Goal: Information Seeking & Learning: Learn about a topic

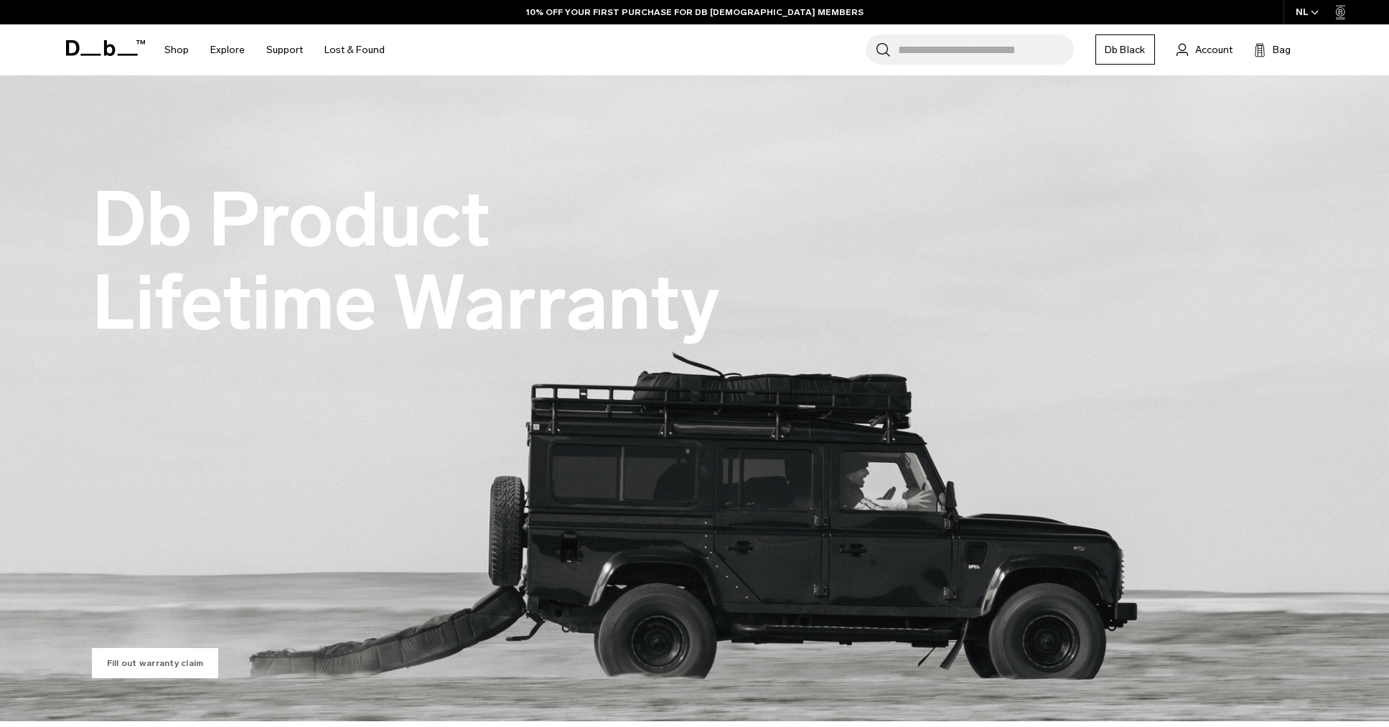
click at [174, 666] on link "Fill out warranty claim" at bounding box center [155, 663] width 127 height 30
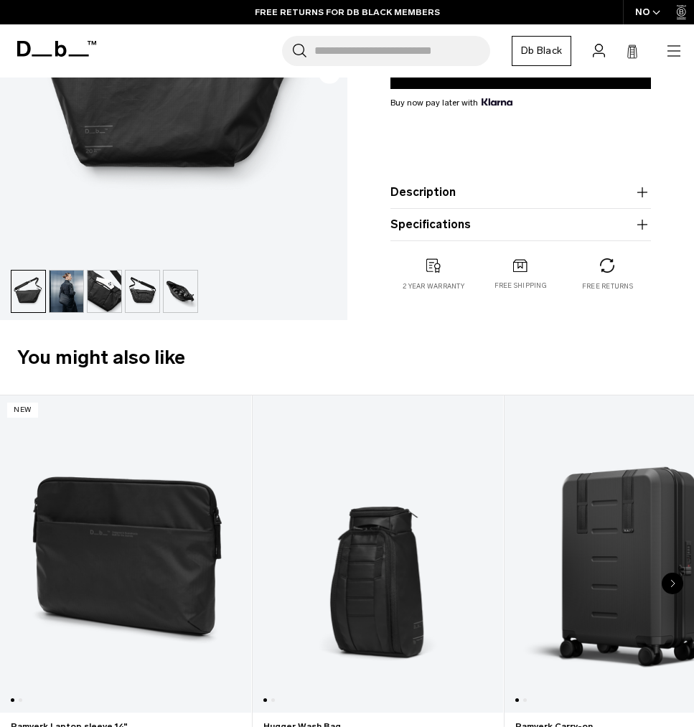
scroll to position [326, 0]
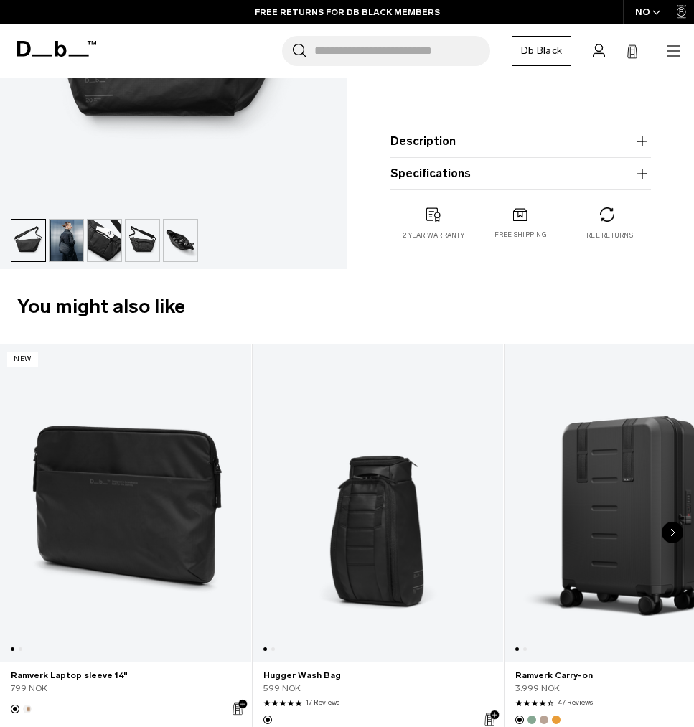
click at [405, 187] on product-accordion "Specifications Volume 20 Litres Dimensions 31 x 60 x 10 CM (H x W x D) Weight 0…" at bounding box center [521, 174] width 261 height 32
click at [425, 180] on button "Specifications" at bounding box center [521, 173] width 261 height 17
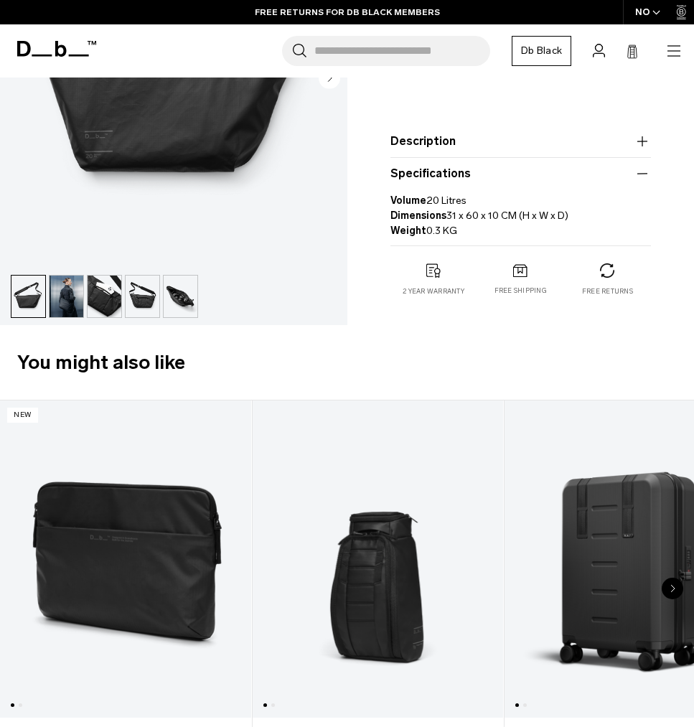
click at [425, 180] on button "Specifications" at bounding box center [521, 173] width 261 height 17
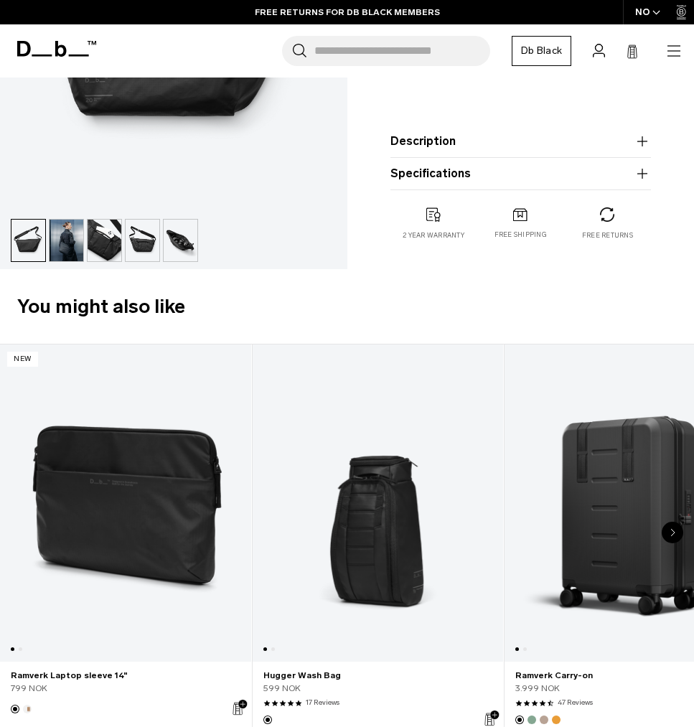
click at [442, 145] on button "Description" at bounding box center [521, 141] width 261 height 17
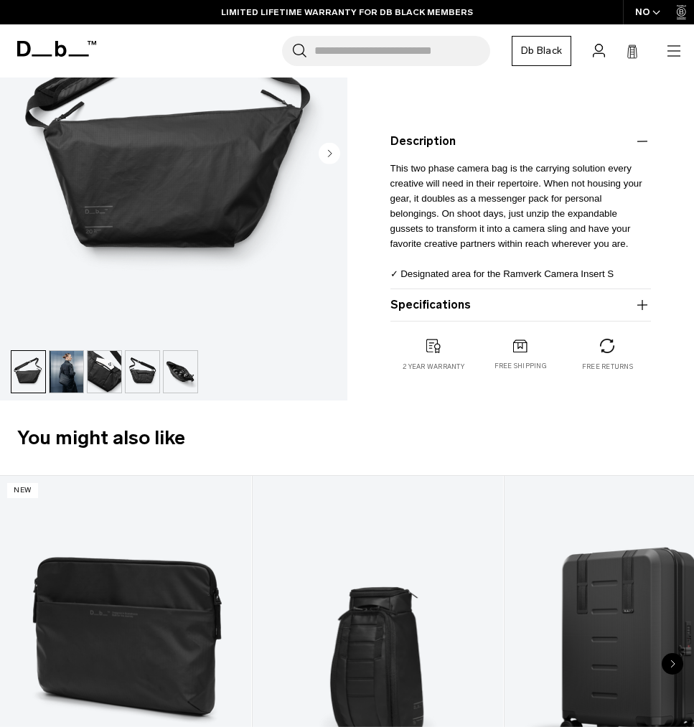
click at [442, 145] on button "Description" at bounding box center [521, 141] width 261 height 17
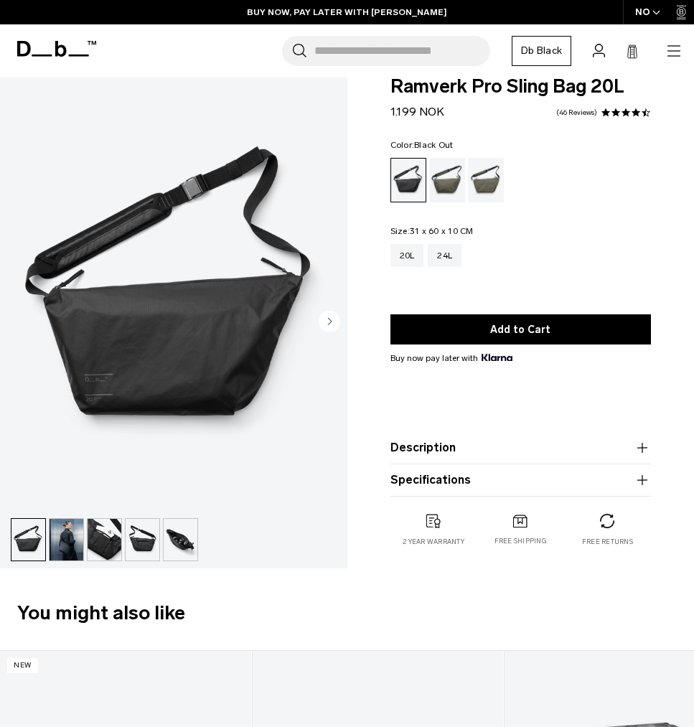
scroll to position [0, 0]
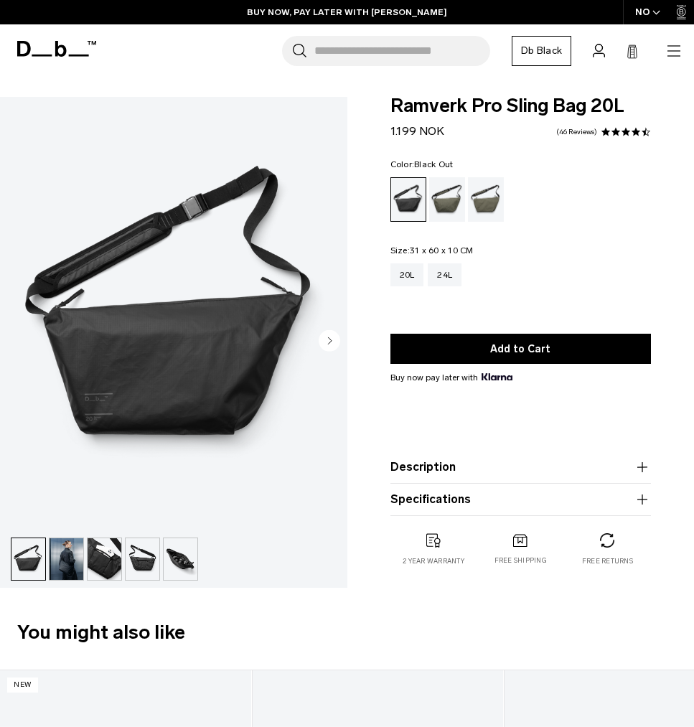
click at [646, 17] on div "NO" at bounding box center [648, 12] width 50 height 24
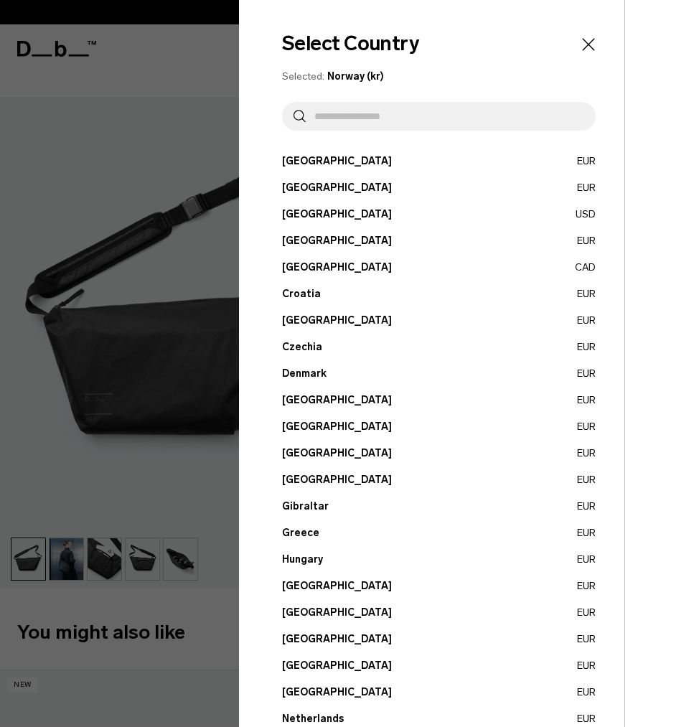
click at [360, 113] on input "text" at bounding box center [445, 116] width 279 height 29
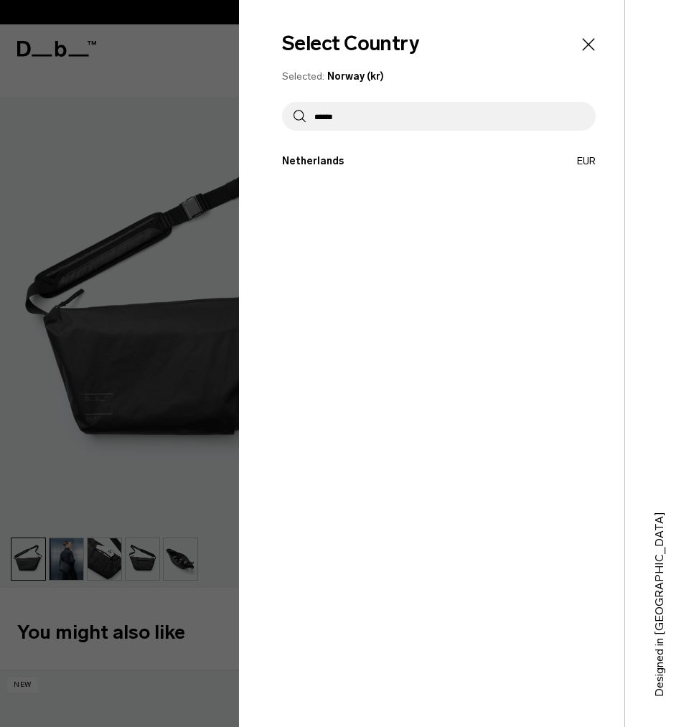
type input "******"
click at [335, 157] on button "Netherlands EUR" at bounding box center [439, 161] width 314 height 15
